Goal: Browse casually: Explore the website without a specific task or goal

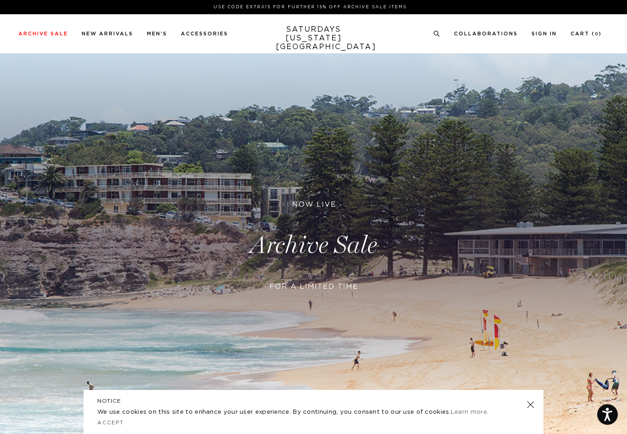
click at [119, 28] on div "Archive Sale Men's Tees Shirts Shorts Swim Knitwear Pants Sweats Women's" at bounding box center [313, 33] width 627 height 39
click at [114, 36] on link "New Arrivals" at bounding box center [107, 33] width 51 height 5
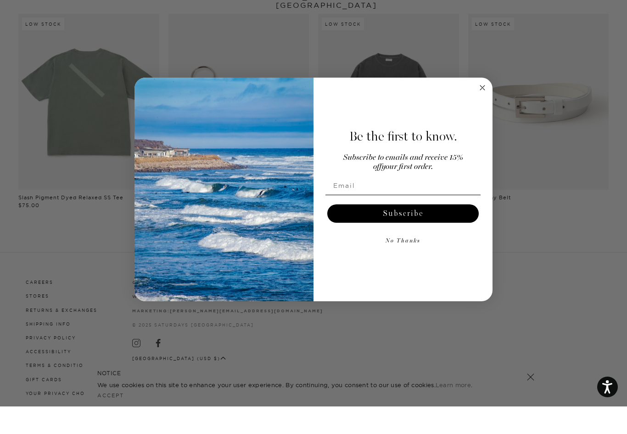
scroll to position [724, 0]
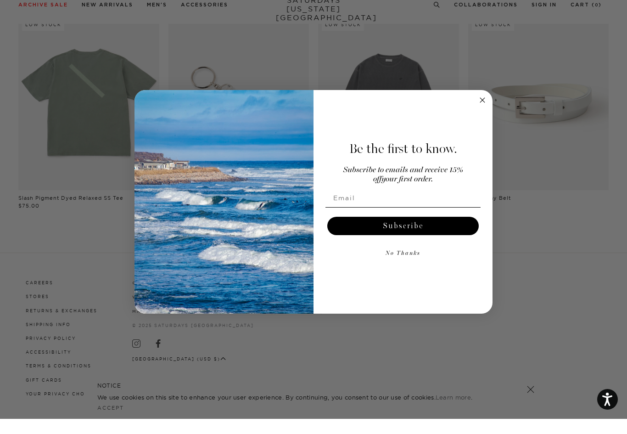
click at [480, 110] on icon "Close dialog" at bounding box center [482, 115] width 11 height 11
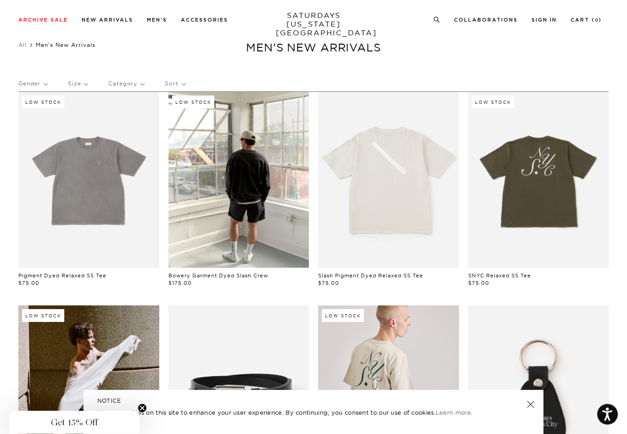
scroll to position [0, 0]
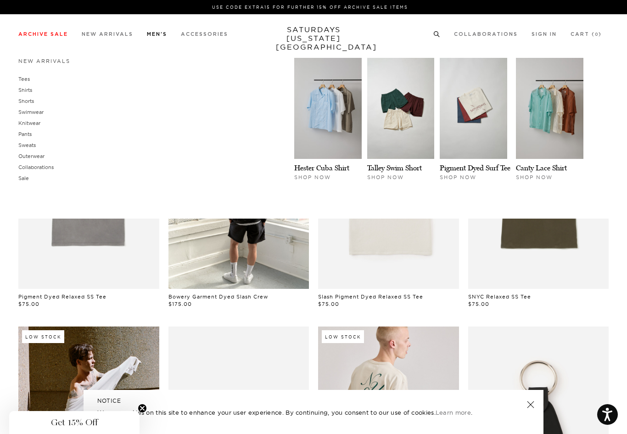
click at [28, 136] on link "Pants" at bounding box center [24, 134] width 13 height 6
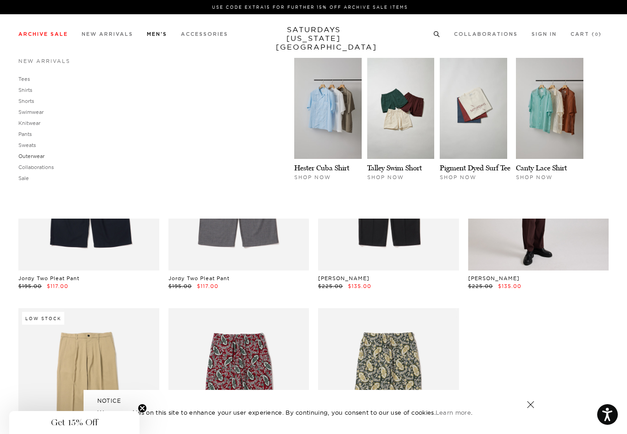
click at [42, 159] on link "Outerwear" at bounding box center [31, 156] width 26 height 6
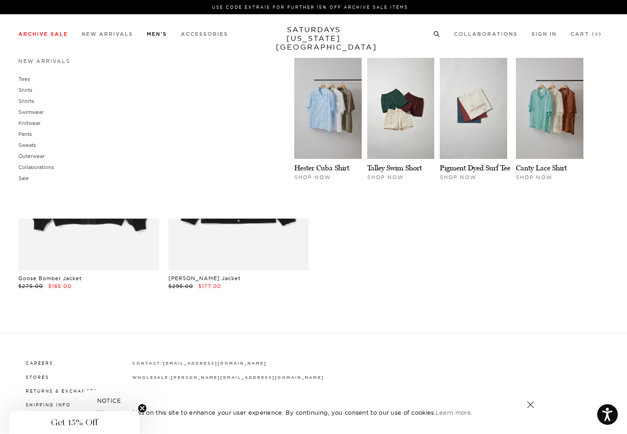
click at [26, 90] on link "Shirts" at bounding box center [25, 90] width 14 height 6
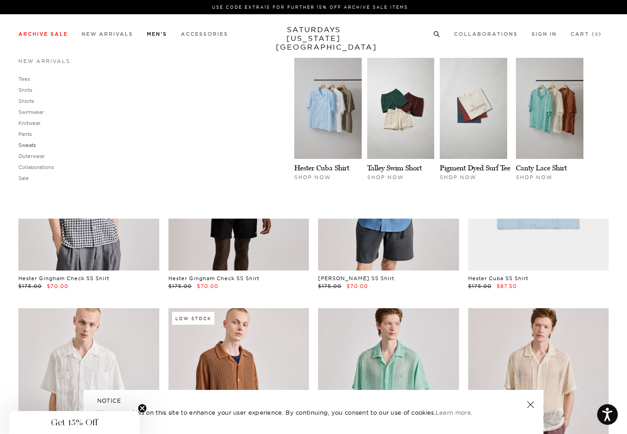
click at [30, 144] on link "Sweats" at bounding box center [26, 145] width 17 height 6
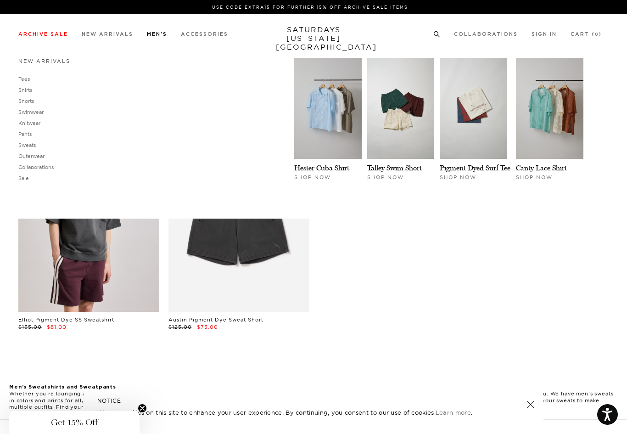
click at [28, 64] on link "New Arrivals" at bounding box center [44, 61] width 52 height 6
